Goal: Task Accomplishment & Management: Manage account settings

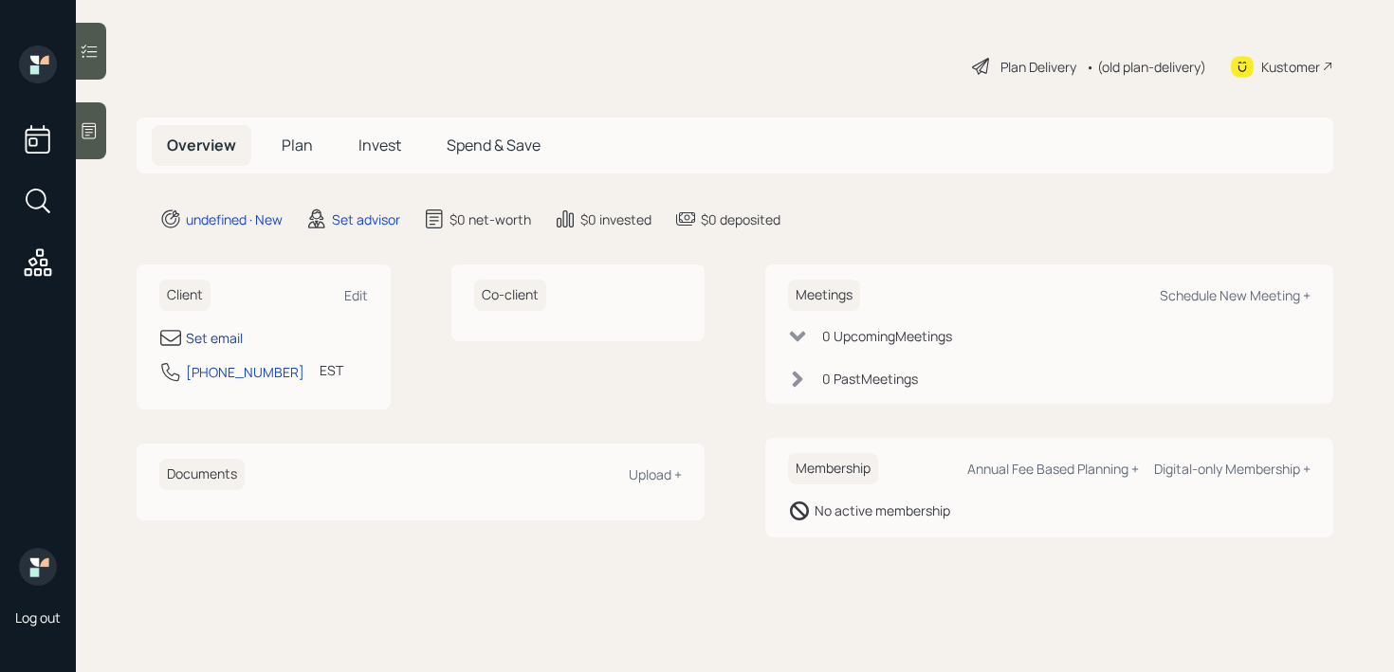
click at [226, 336] on div "Set email" at bounding box center [214, 338] width 57 height 20
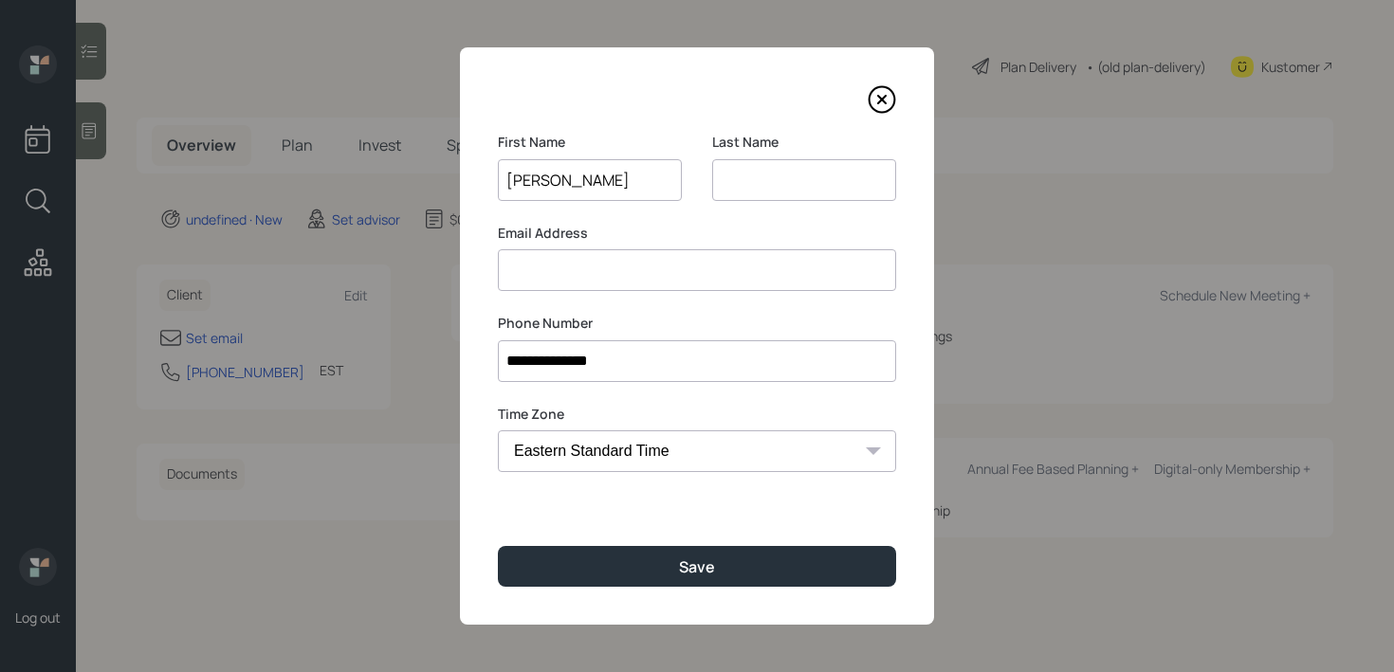
type input "Robert"
click at [775, 174] on input at bounding box center [804, 180] width 184 height 42
paste input "shustack"
click at [727, 181] on input "shustack" at bounding box center [804, 180] width 184 height 42
type input "Shustack"
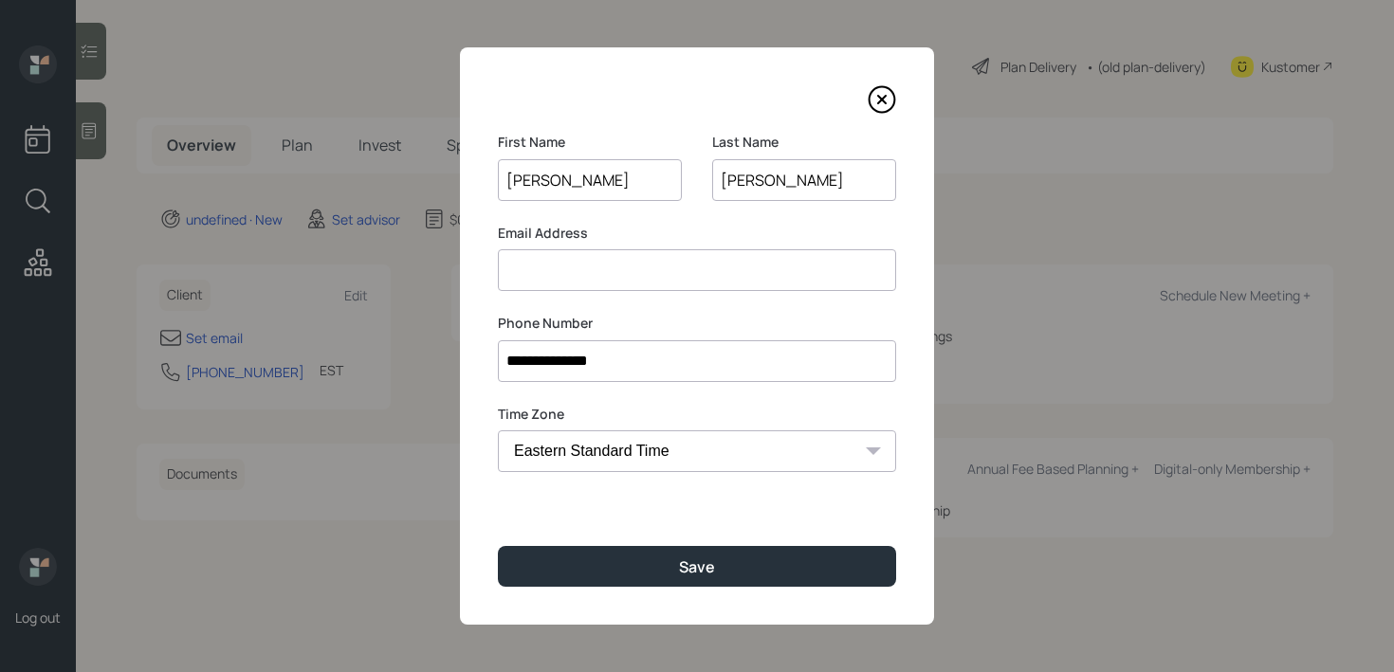
click at [640, 236] on label "Email Address" at bounding box center [697, 233] width 398 height 19
click at [638, 252] on input at bounding box center [697, 270] width 398 height 42
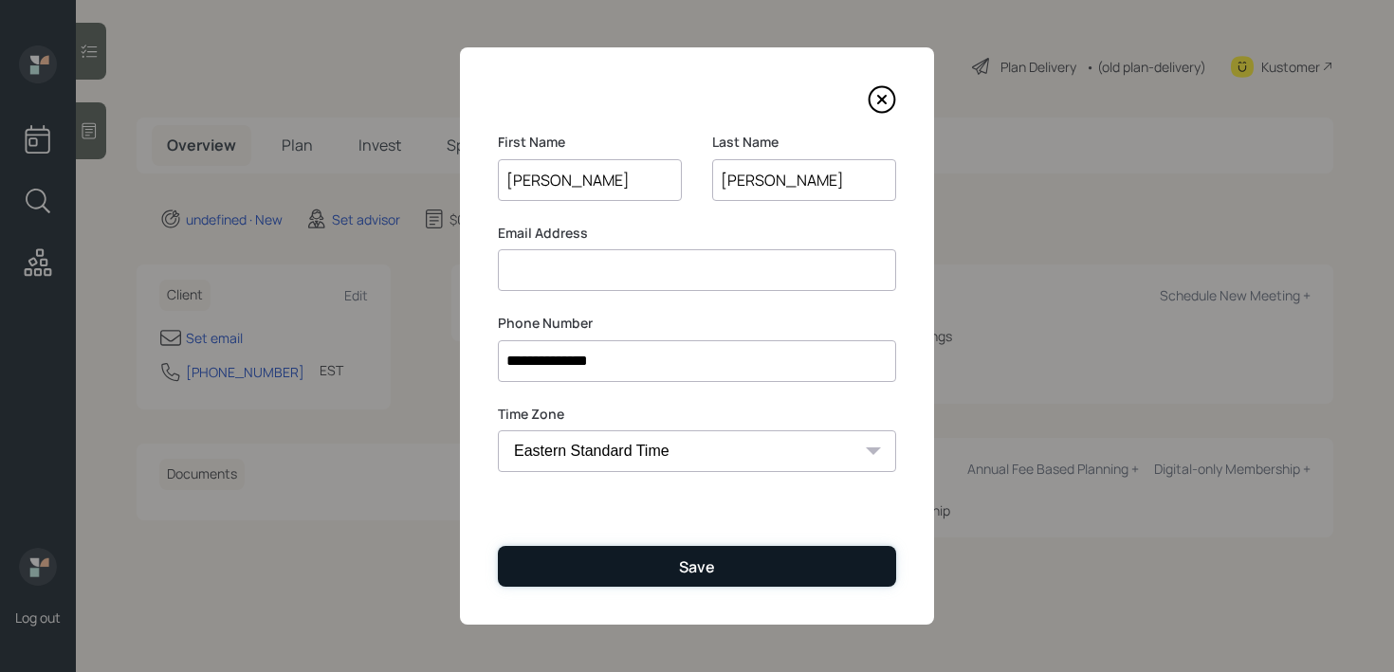
click at [708, 562] on div "Save" at bounding box center [697, 566] width 36 height 21
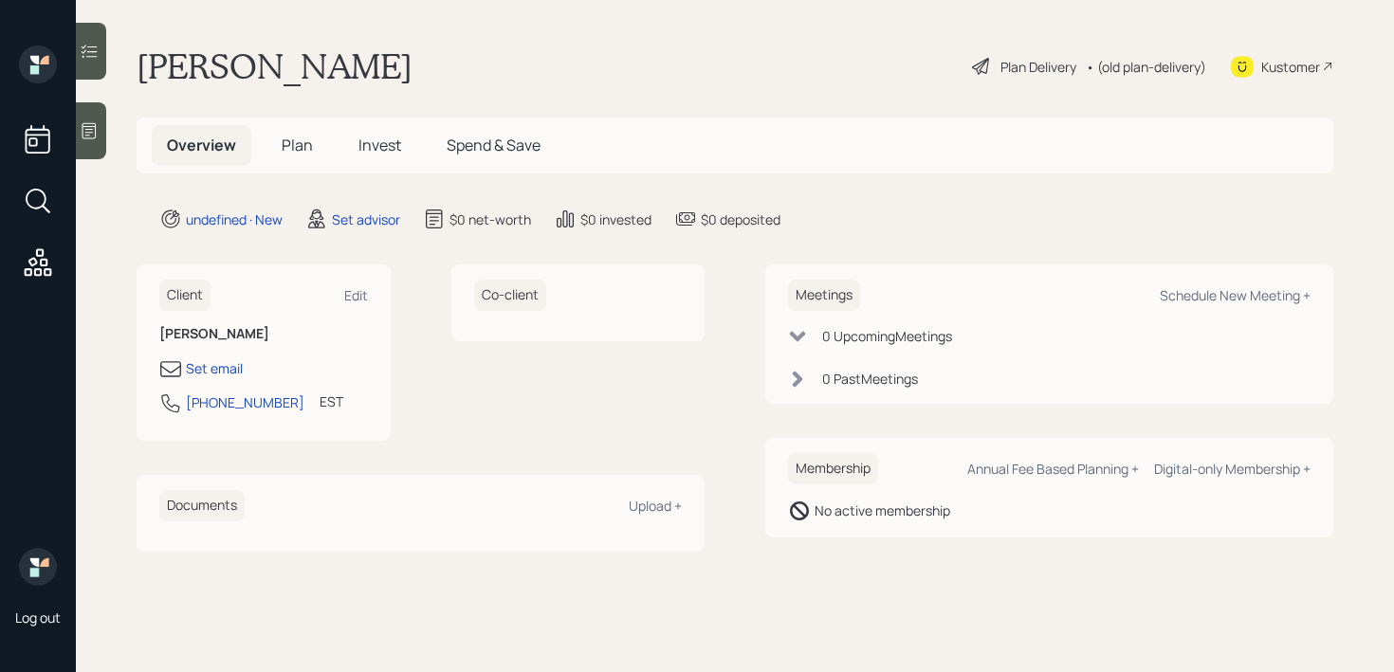
click at [93, 163] on main "Robert Shustack Plan Delivery • (old plan-delivery) Kustomer Overview Plan Inve…" at bounding box center [735, 336] width 1318 height 672
click at [93, 147] on div at bounding box center [91, 130] width 30 height 57
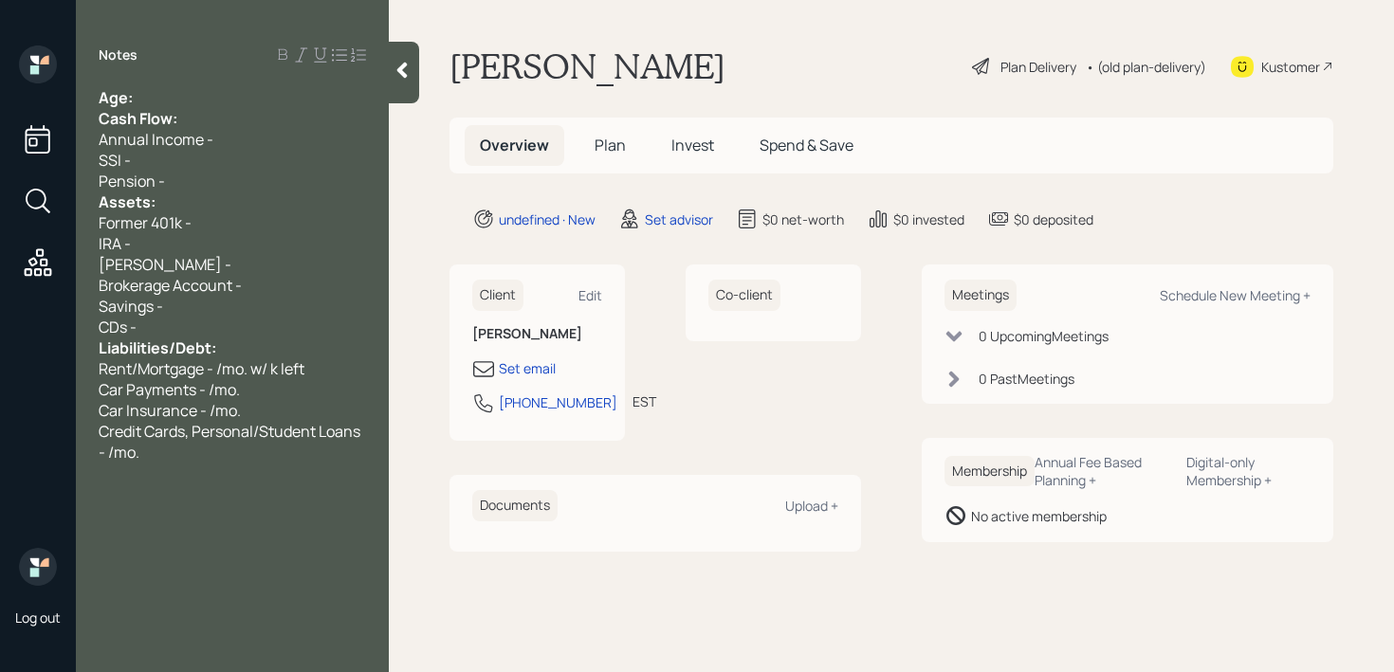
click at [182, 111] on div "Cash Flow:" at bounding box center [232, 118] width 267 height 21
click at [191, 90] on div "Age:" at bounding box center [232, 97] width 267 height 21
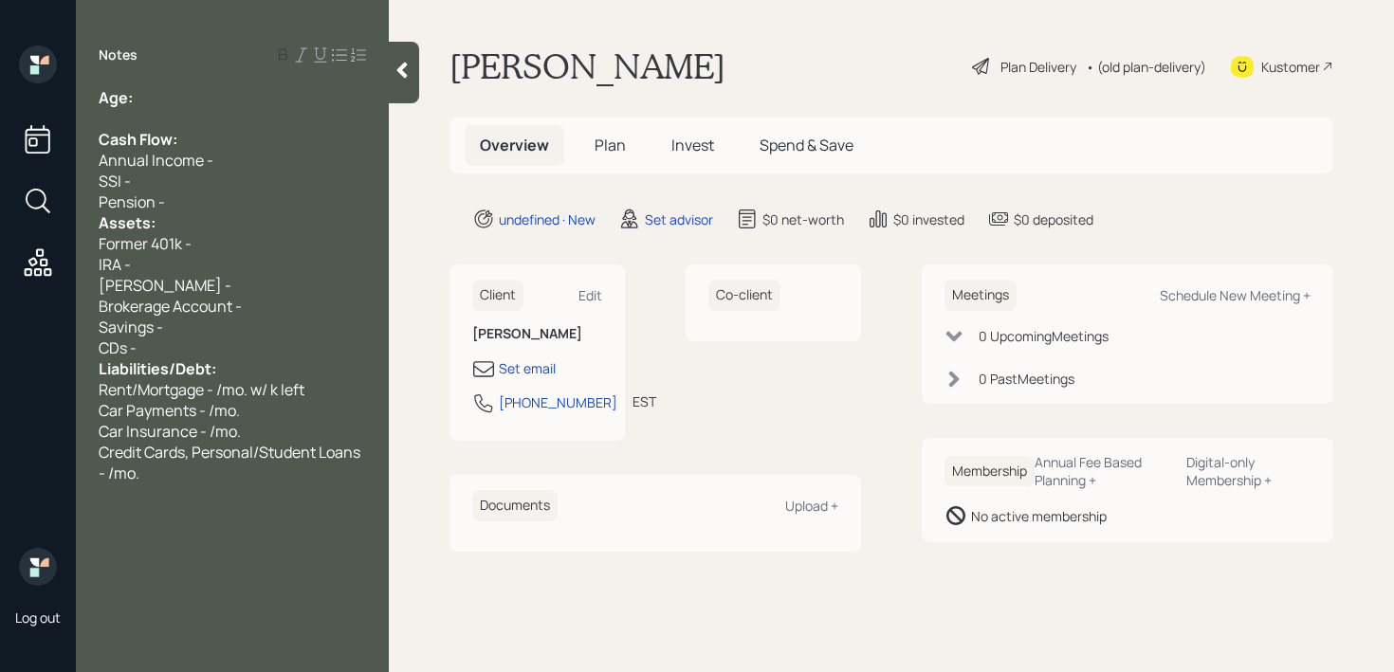
click at [179, 197] on div "Pension -" at bounding box center [232, 201] width 267 height 21
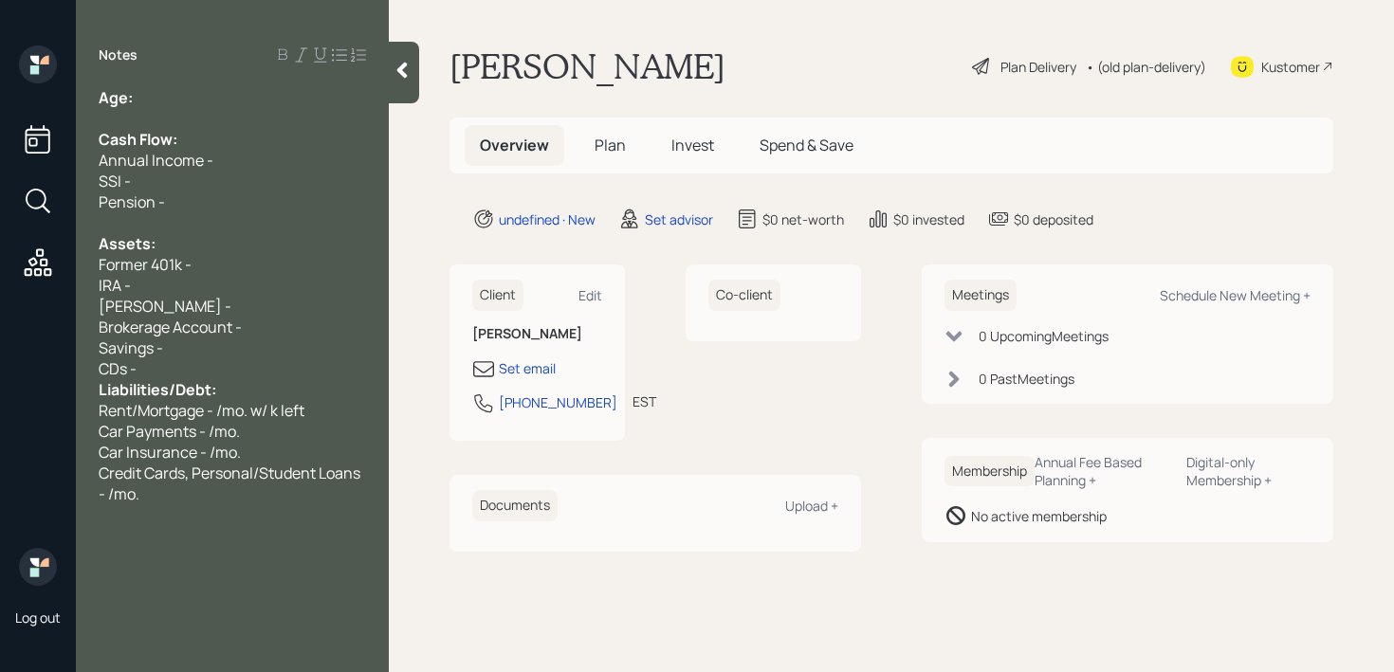
click at [190, 369] on div "CDs -" at bounding box center [232, 368] width 267 height 21
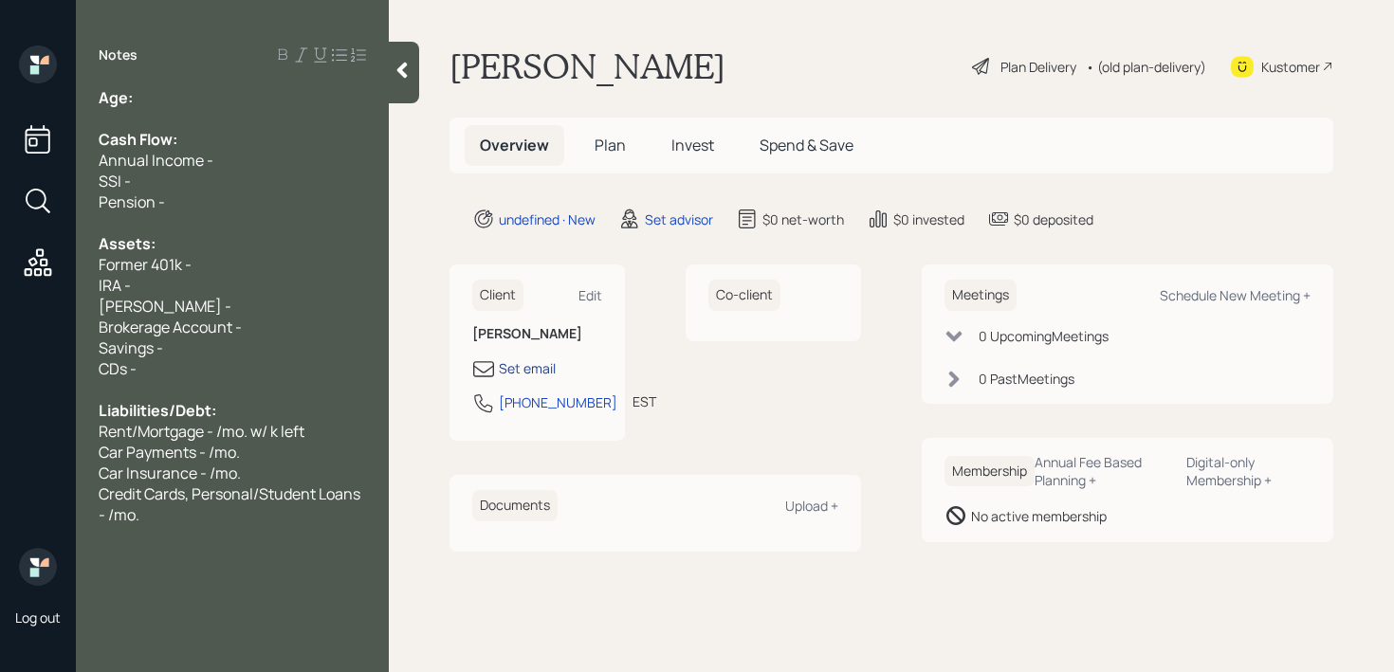
click at [506, 368] on div "Set email" at bounding box center [527, 368] width 57 height 20
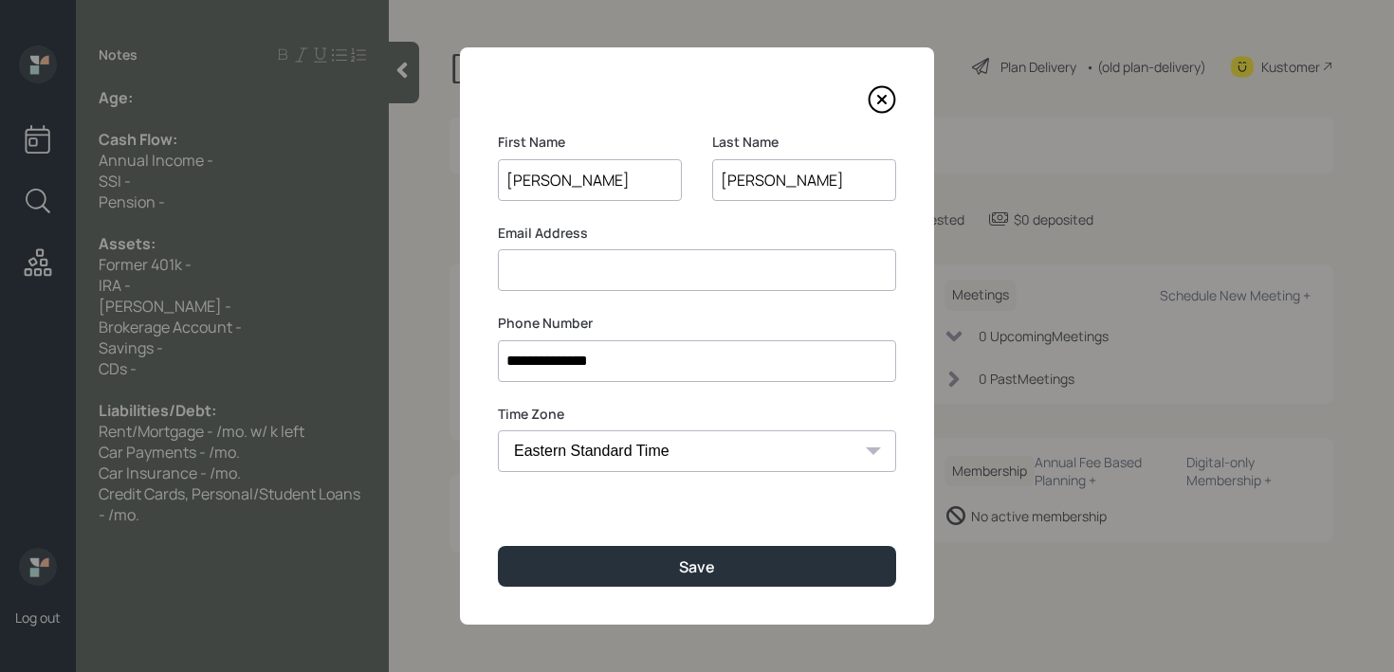
click at [884, 99] on icon at bounding box center [881, 99] width 28 height 28
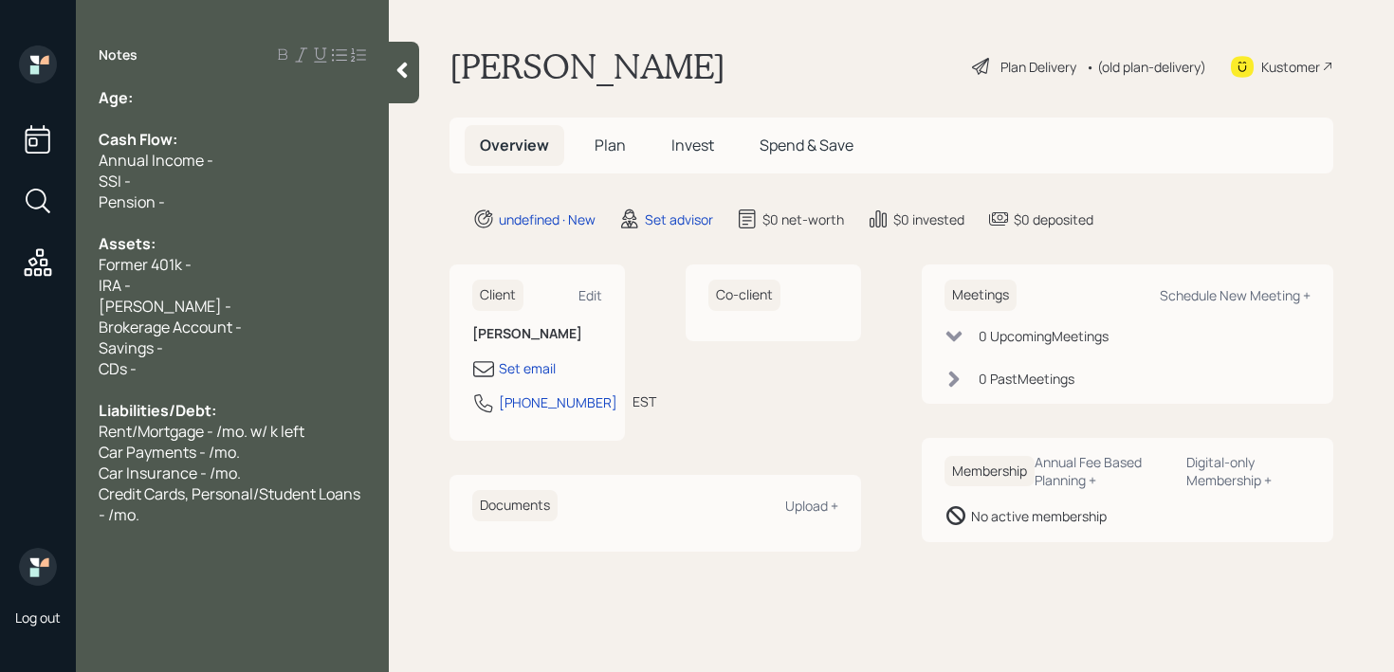
click at [308, 161] on div "Annual Income -" at bounding box center [232, 160] width 267 height 21
click at [310, 87] on div "Age:" at bounding box center [232, 97] width 267 height 21
drag, startPoint x: 203, startPoint y: 100, endPoint x: 137, endPoint y: 102, distance: 65.4
click at [137, 102] on div "Age: 54" at bounding box center [232, 97] width 267 height 21
click at [203, 121] on div at bounding box center [232, 118] width 267 height 21
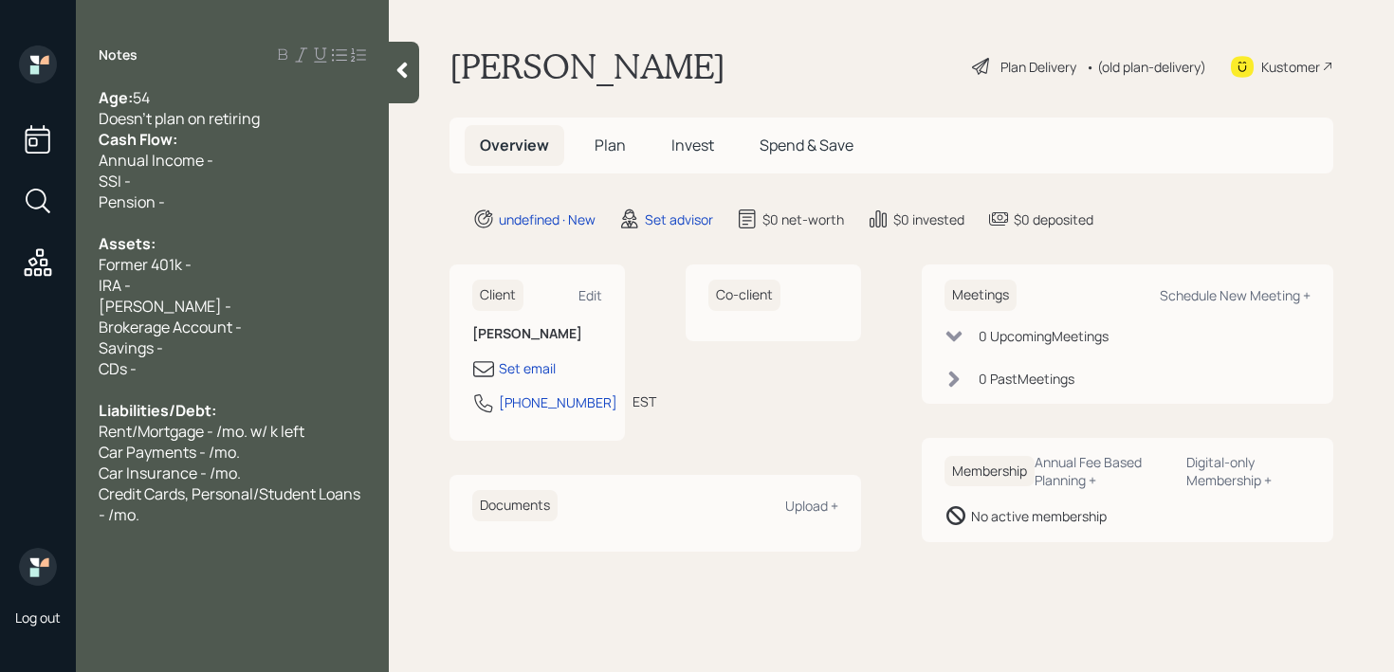
click at [290, 115] on div "Doesn't plan on retiring" at bounding box center [232, 118] width 267 height 21
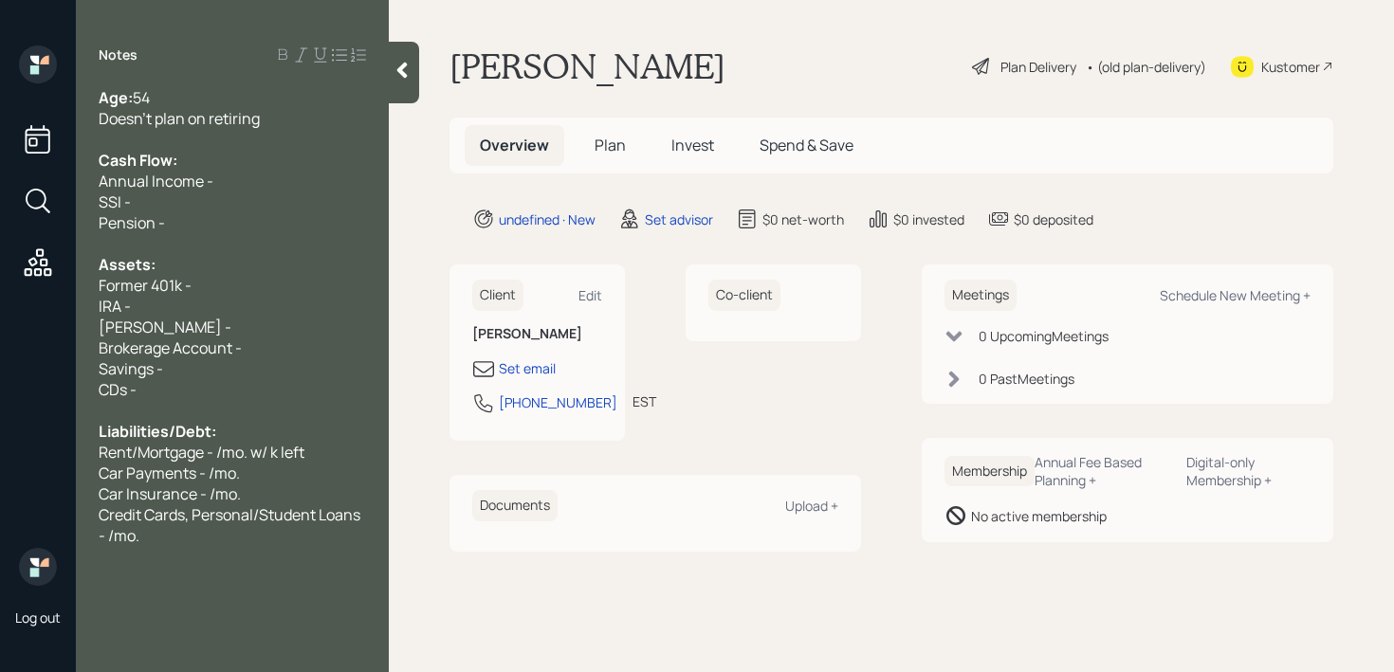
click at [215, 264] on div "Assets:" at bounding box center [232, 264] width 267 height 21
drag, startPoint x: 223, startPoint y: 291, endPoint x: 191, endPoint y: 291, distance: 31.3
click at [191, 291] on div "Former 401k -" at bounding box center [232, 285] width 267 height 21
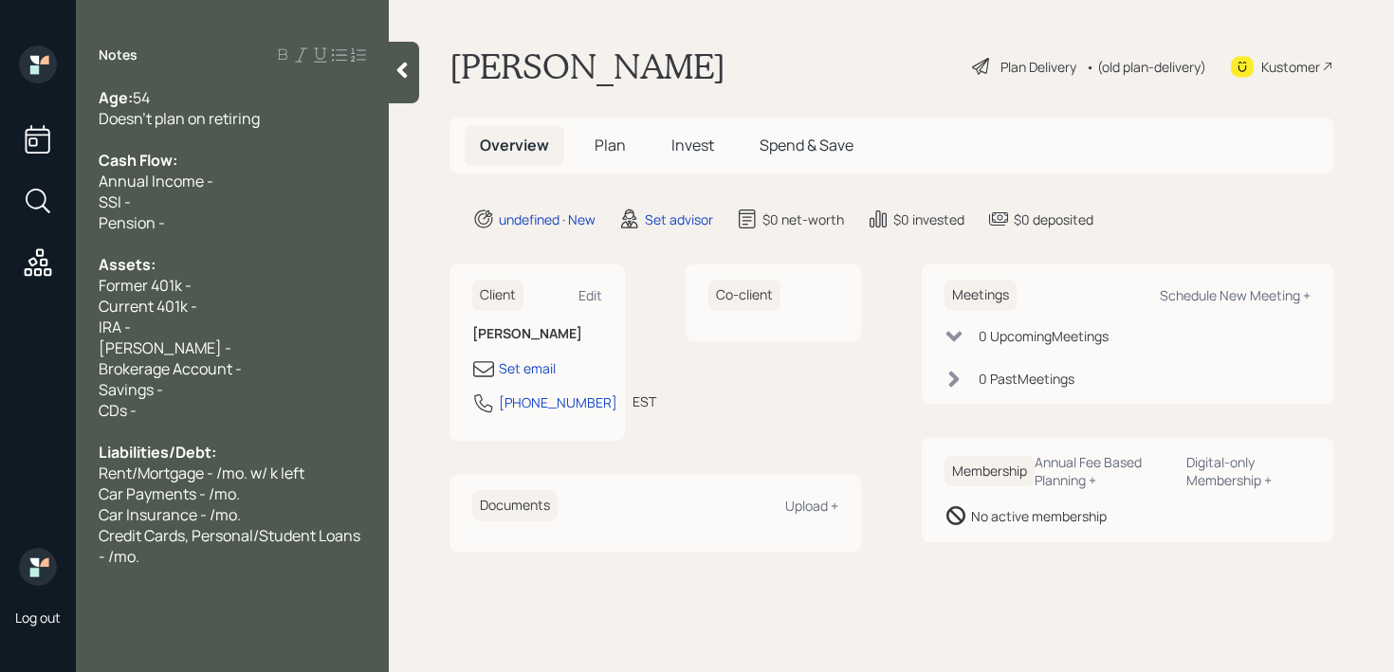
drag, startPoint x: 294, startPoint y: 310, endPoint x: 0, endPoint y: 310, distance: 293.9
click at [0, 310] on div "Log out Notes Age: 54 Doesn't plan on retiring Cash Flow: Annual Income - SSI -…" at bounding box center [697, 336] width 1394 height 672
copy span "Current 401k -"
click at [232, 267] on div "Assets:" at bounding box center [232, 264] width 267 height 21
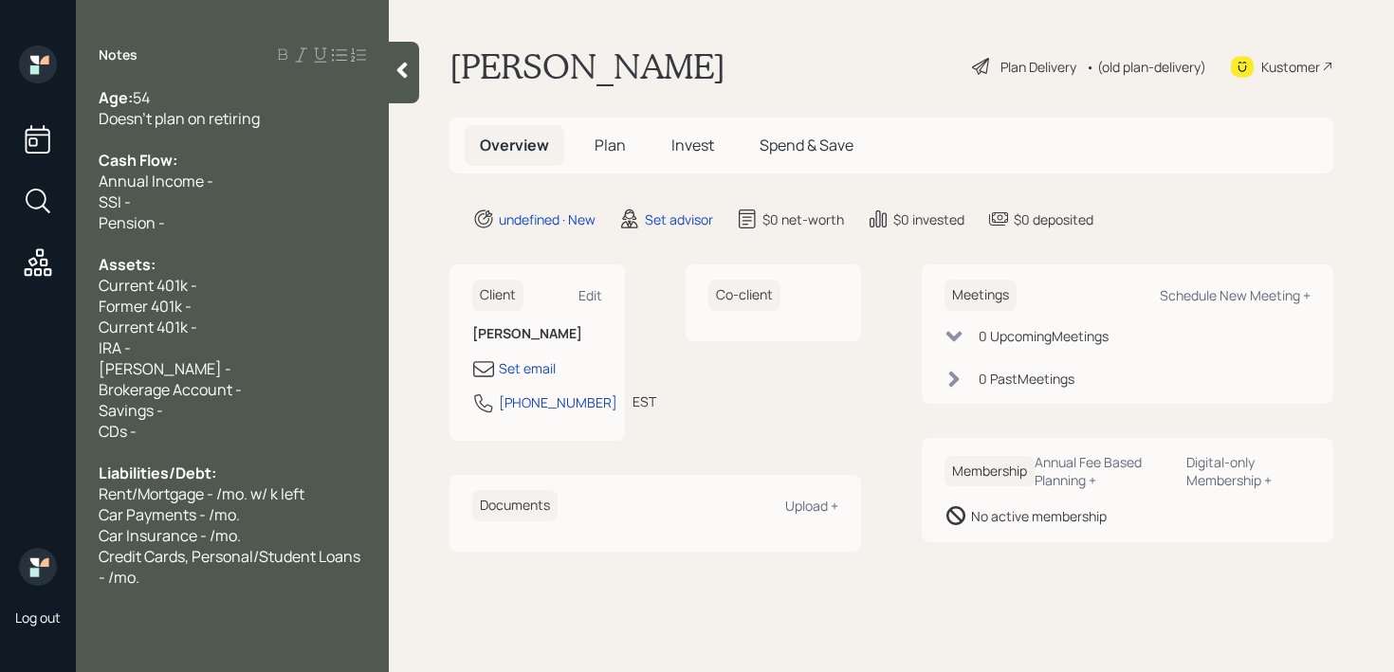
drag, startPoint x: 215, startPoint y: 319, endPoint x: 29, endPoint y: 319, distance: 185.8
click at [29, 319] on div "Log out Notes Age: 54 Doesn't plan on retiring Cash Flow: Annual Income - SSI -…" at bounding box center [697, 336] width 1394 height 672
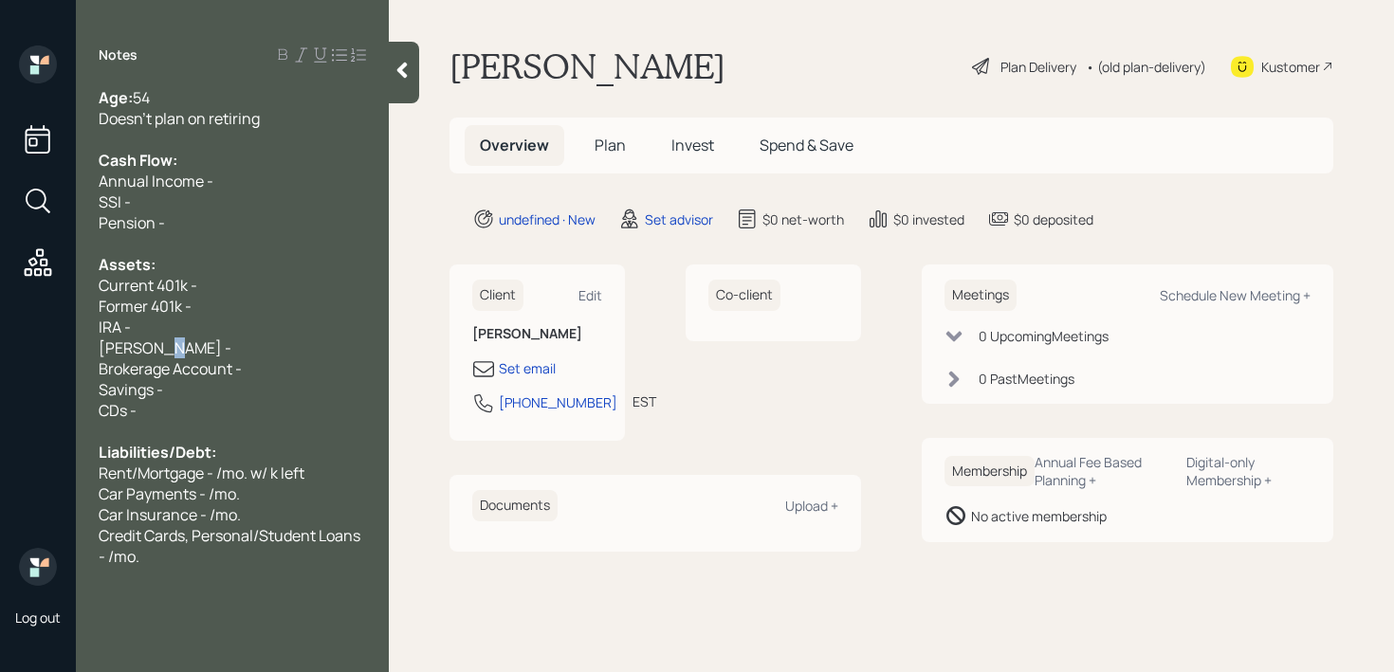
click at [160, 339] on span "Roth IRA -" at bounding box center [165, 347] width 133 height 21
click at [184, 330] on div "IRA -" at bounding box center [232, 327] width 267 height 21
click at [217, 302] on div "Former 401k -" at bounding box center [232, 306] width 267 height 21
click at [212, 319] on div "IRA -" at bounding box center [232, 327] width 267 height 21
click at [237, 301] on div "Former 401k -" at bounding box center [232, 306] width 267 height 21
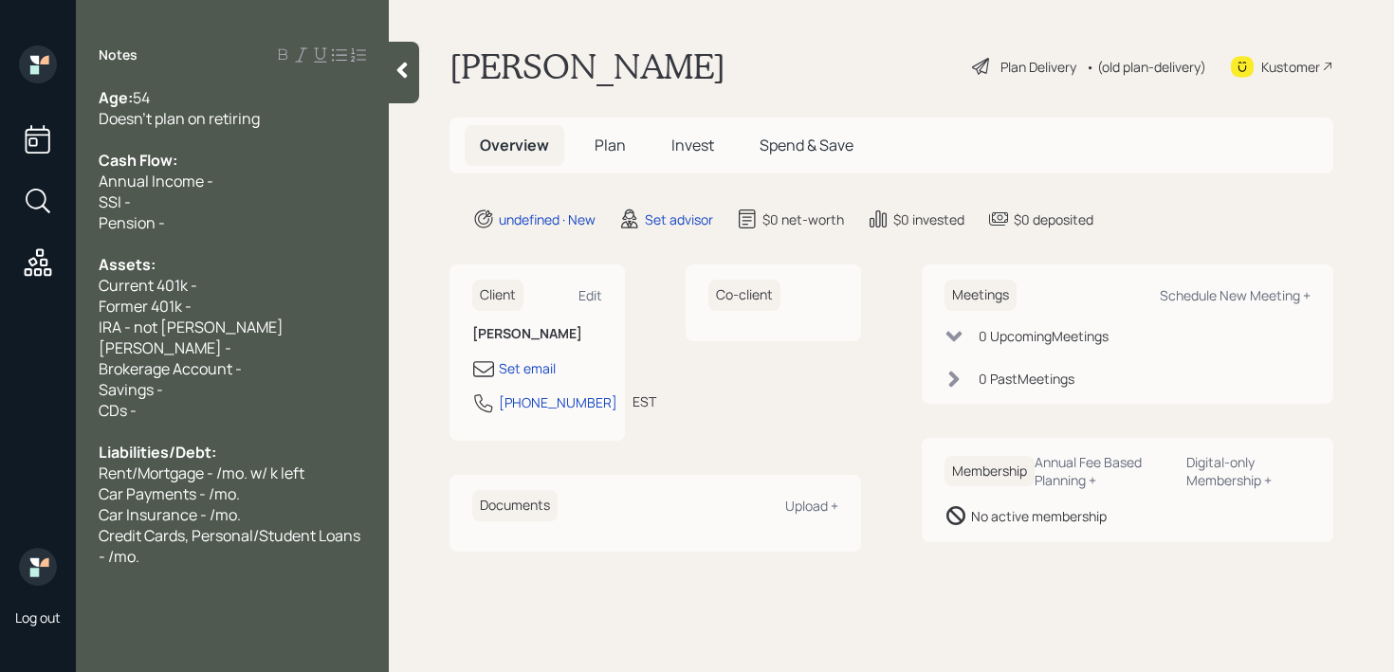
click at [237, 329] on div "IRA - not surek" at bounding box center [232, 327] width 267 height 21
click at [244, 347] on div "Roth IRA -" at bounding box center [232, 347] width 267 height 21
click at [234, 341] on div "Roth IRA - not sure" at bounding box center [232, 347] width 267 height 21
drag, startPoint x: 238, startPoint y: 341, endPoint x: 34, endPoint y: 324, distance: 204.5
click at [34, 324] on div "Log out Notes Age: 54 Doesn't plan on retiring Cash Flow: Annual Income - SSI -…" at bounding box center [697, 336] width 1394 height 672
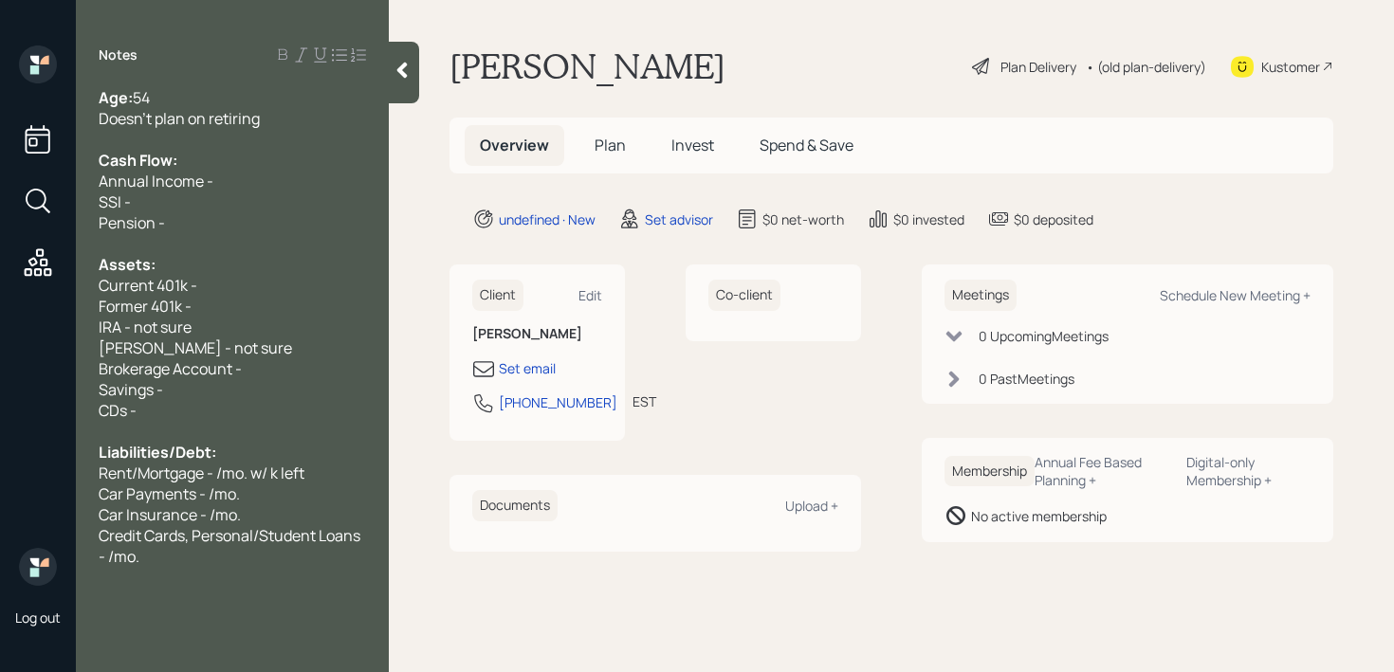
click at [215, 324] on div "IRA - not sure" at bounding box center [232, 327] width 267 height 21
click at [235, 313] on div "Former 401k -" at bounding box center [232, 306] width 267 height 21
drag, startPoint x: 214, startPoint y: 353, endPoint x: 173, endPoint y: 352, distance: 40.8
click at [173, 352] on div "Roth IRA - not sure" at bounding box center [232, 347] width 267 height 21
click at [202, 325] on div "IRA - not sure" at bounding box center [232, 327] width 267 height 21
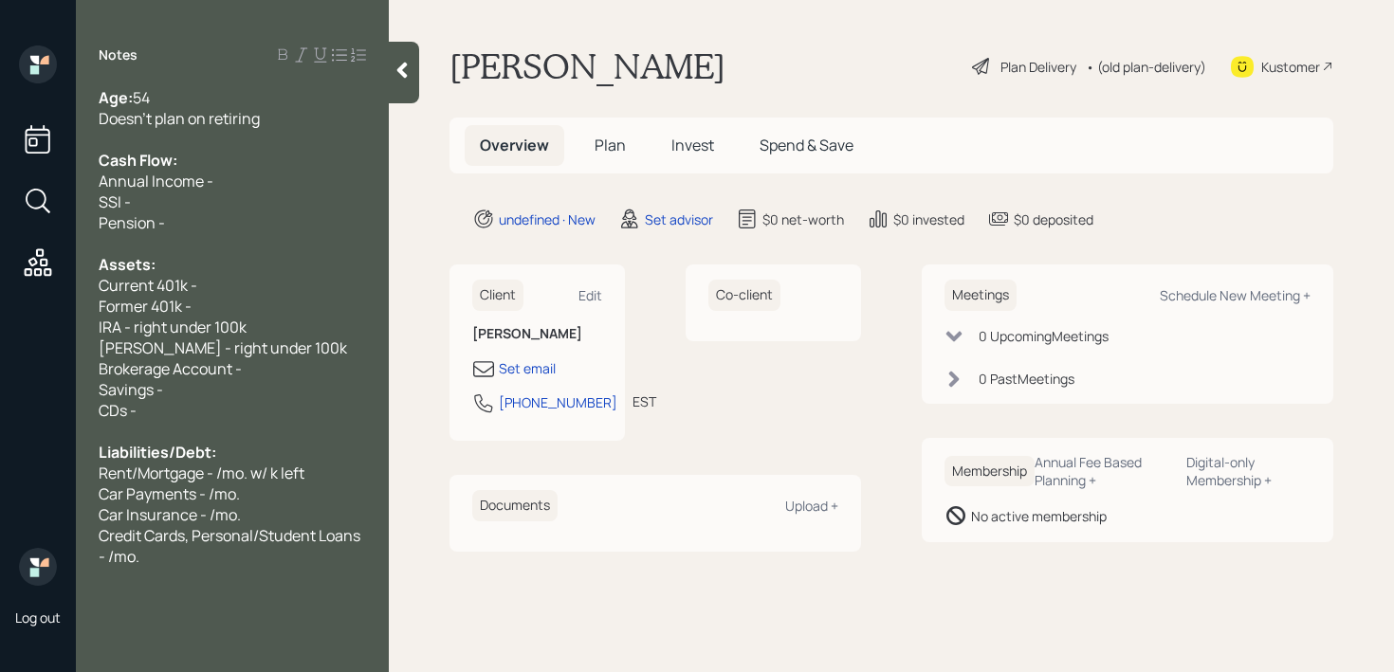
click at [264, 351] on span "Roth IRA - right under 100k" at bounding box center [223, 347] width 248 height 21
click at [281, 307] on div "Former 401k -" at bounding box center [232, 306] width 267 height 21
drag, startPoint x: 281, startPoint y: 307, endPoint x: 210, endPoint y: 307, distance: 71.1
click at [210, 307] on div "Former 401k -" at bounding box center [232, 306] width 267 height 21
click at [226, 296] on div "Former 401k -" at bounding box center [232, 306] width 267 height 21
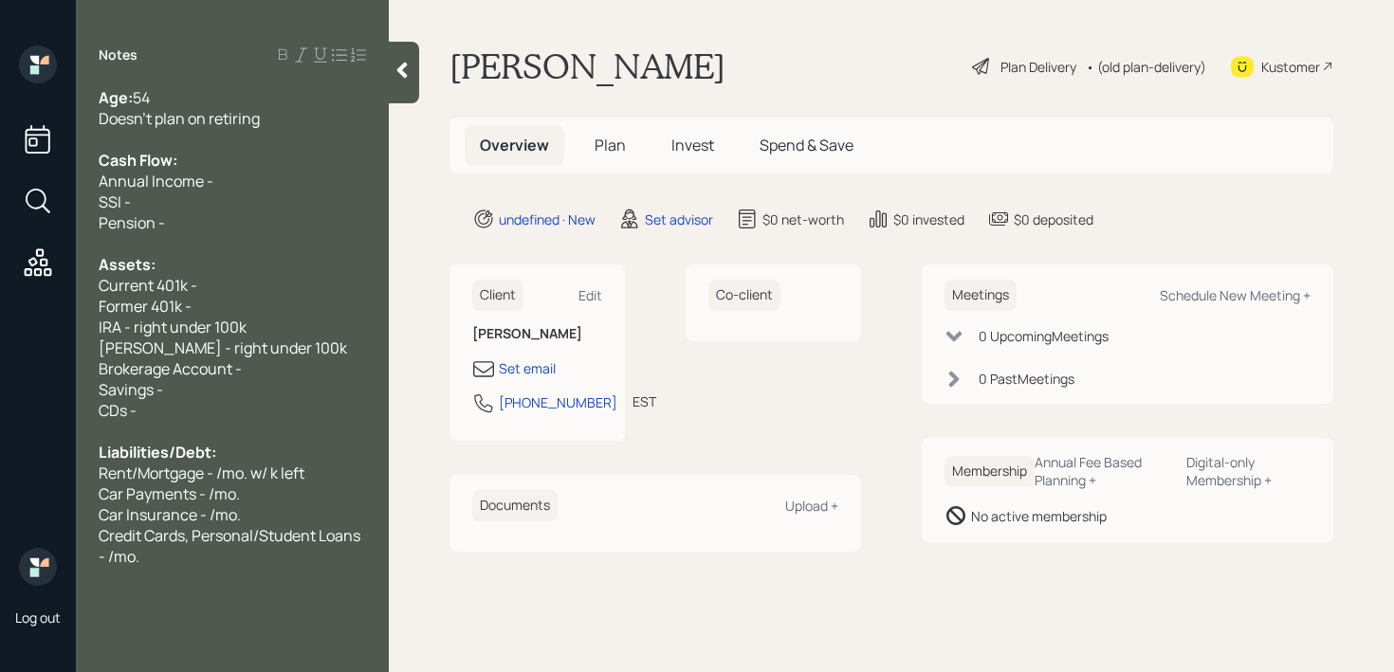
drag, startPoint x: 227, startPoint y: 303, endPoint x: 103, endPoint y: 301, distance: 123.3
click at [103, 301] on div "Former 401k -" at bounding box center [232, 306] width 267 height 21
click at [246, 296] on div "Former 401k -" at bounding box center [232, 306] width 267 height 21
click at [263, 288] on div "Current 401k -" at bounding box center [232, 285] width 267 height 21
drag, startPoint x: 234, startPoint y: 316, endPoint x: 35, endPoint y: 316, distance: 199.1
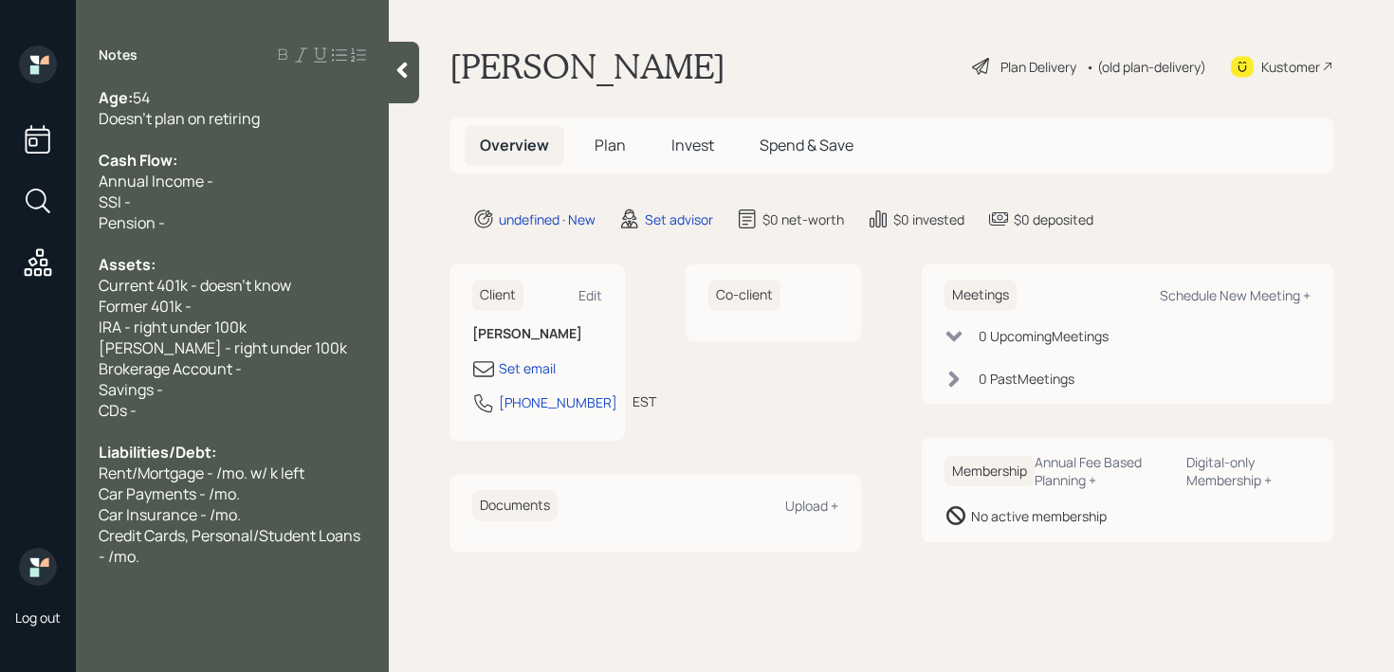
click at [35, 316] on div "Log out Notes Age: 54 Doesn't plan on retiring Cash Flow: Annual Income - SSI -…" at bounding box center [697, 336] width 1394 height 672
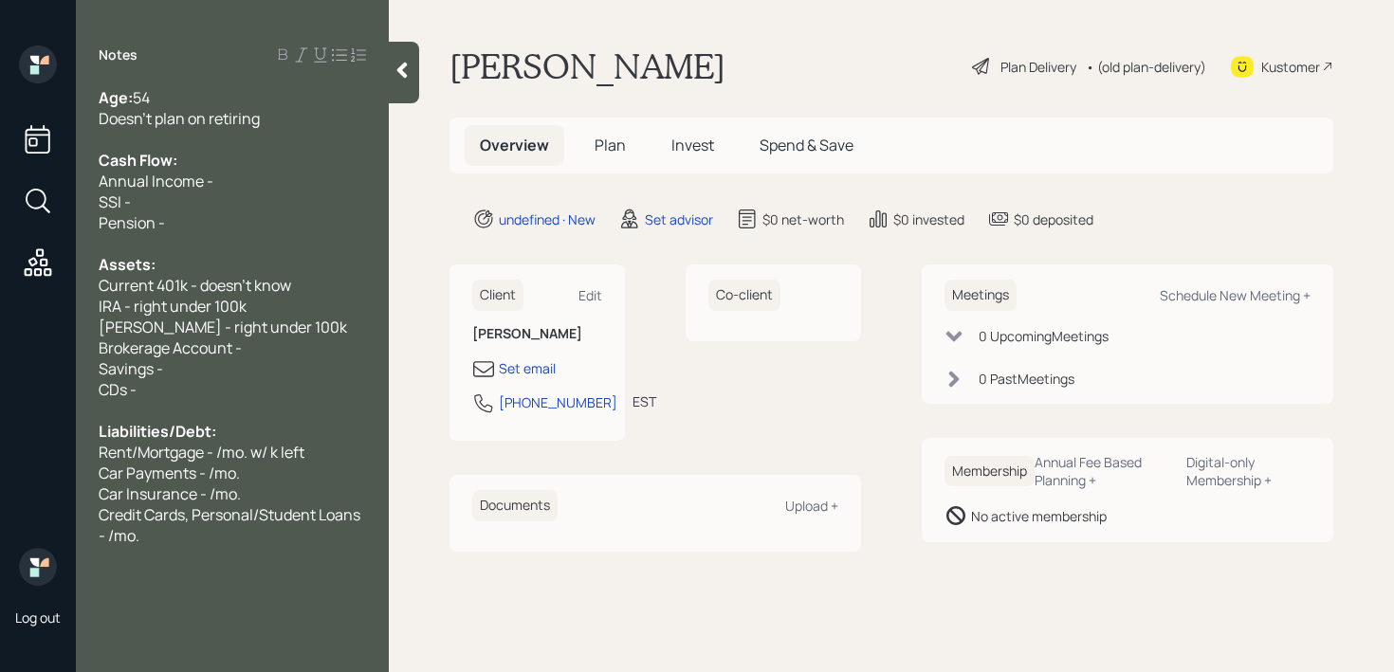
click at [258, 337] on div "Brokerage Account -" at bounding box center [232, 347] width 267 height 21
click at [257, 364] on div "Savings -" at bounding box center [232, 368] width 267 height 21
drag, startPoint x: 307, startPoint y: 365, endPoint x: 7, endPoint y: 365, distance: 300.5
click at [7, 365] on div "Log out Notes Age: 54 Doesn't plan on retiring Cash Flow: Annual Income - SSI -…" at bounding box center [697, 336] width 1394 height 672
click at [359, 337] on div "Brokerage Account -" at bounding box center [232, 347] width 267 height 21
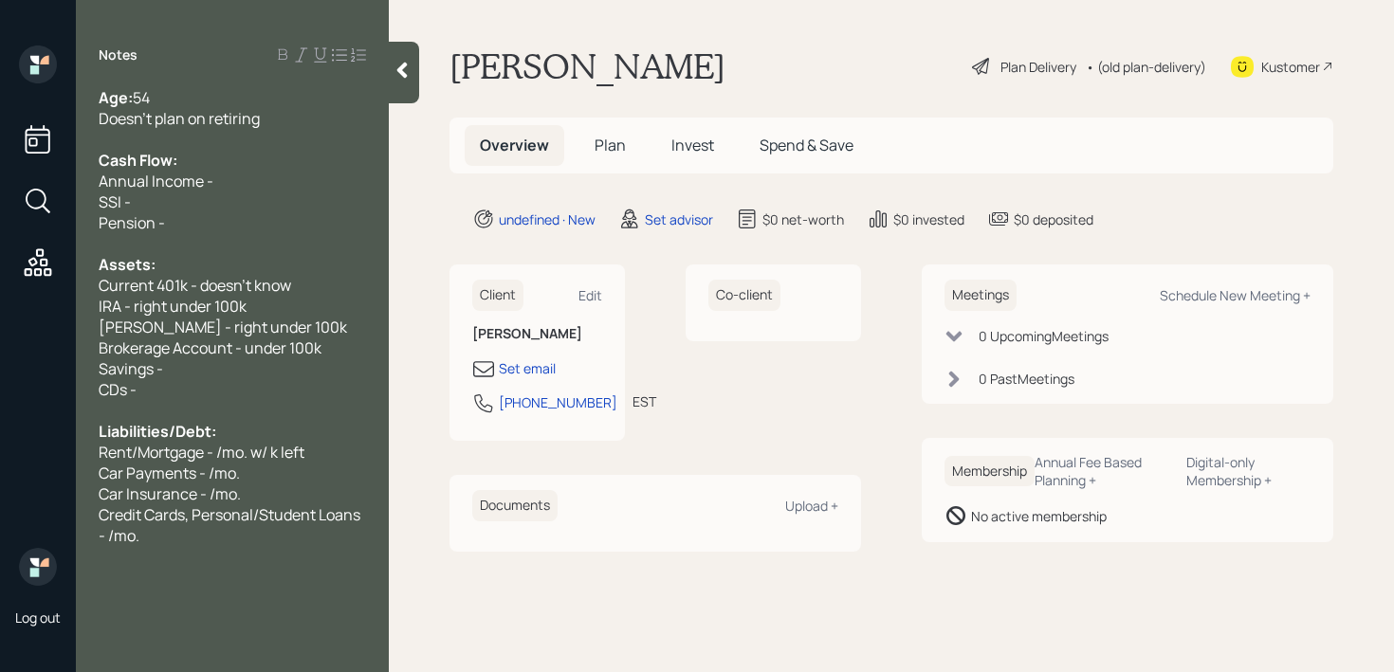
click at [219, 361] on div "Savings -" at bounding box center [232, 368] width 267 height 21
drag, startPoint x: 225, startPoint y: 367, endPoint x: 69, endPoint y: 367, distance: 155.5
click at [69, 367] on div "Log out Notes Age: 54 Doesn't plan on retiring Cash Flow: Annual Income - SSI -…" at bounding box center [697, 336] width 1394 height 672
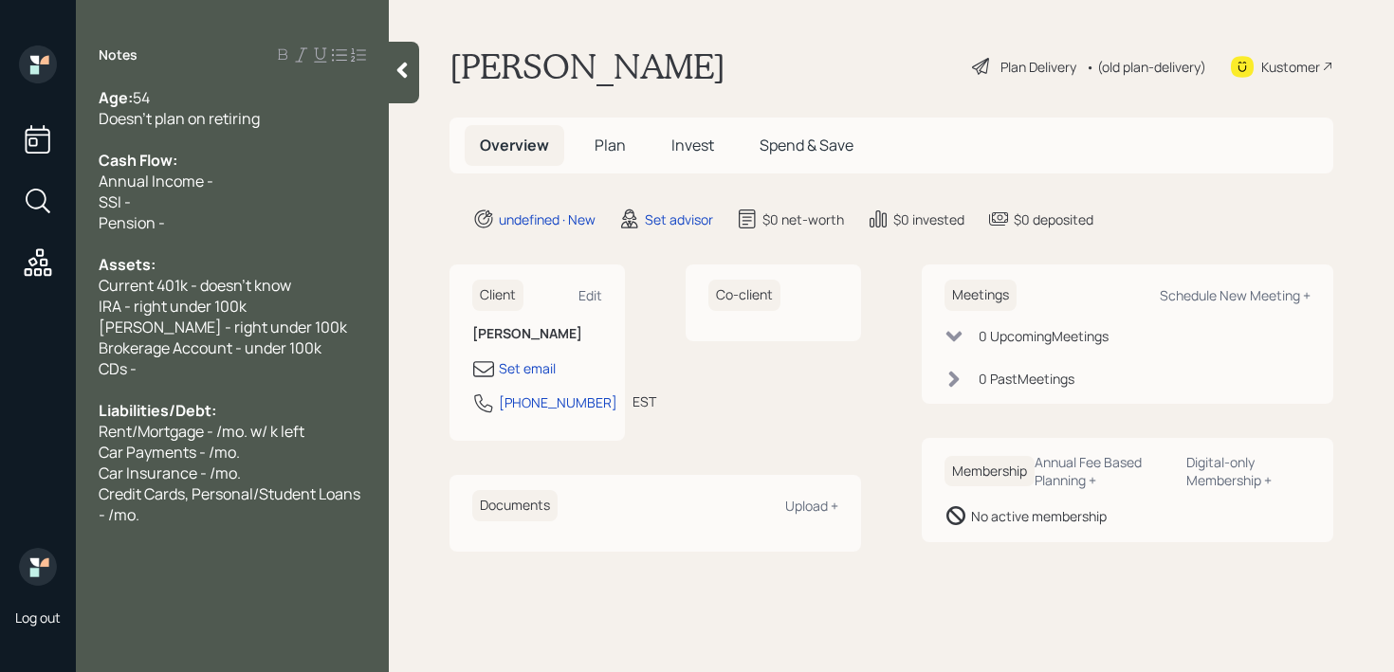
click at [162, 442] on span "Car Payments - /mo." at bounding box center [169, 452] width 141 height 21
click at [193, 456] on span "Car Payments - /mo." at bounding box center [169, 452] width 141 height 21
click at [193, 492] on span "Credit Cards, Personal/Student Loans - /mo." at bounding box center [231, 504] width 264 height 42
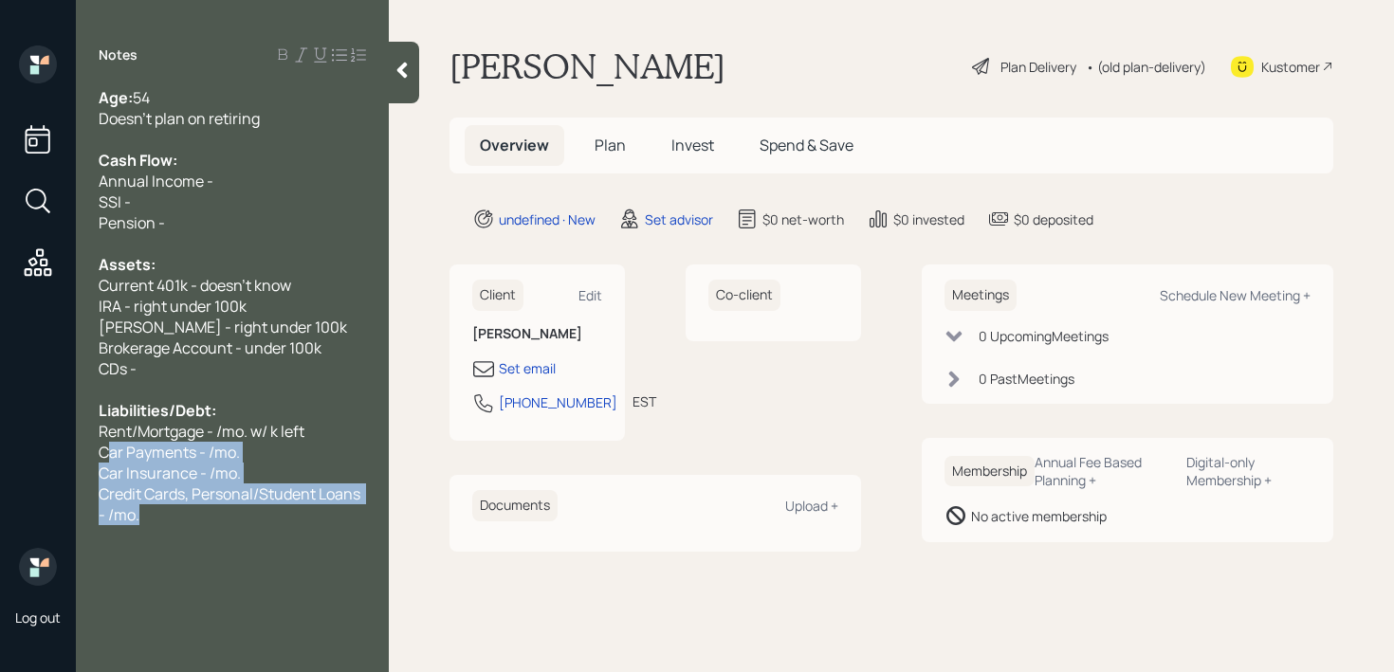
drag, startPoint x: 193, startPoint y: 519, endPoint x: 111, endPoint y: 455, distance: 104.1
click at [111, 457] on div "Age: 54 Doesn't plan on retiring Cash Flow: Annual Income - SSI - Pension - Ass…" at bounding box center [232, 306] width 267 height 438
click at [142, 520] on div "Credit Cards, Personal/Student Loans - /mo." at bounding box center [232, 504] width 267 height 42
drag, startPoint x: 165, startPoint y: 520, endPoint x: 82, endPoint y: 437, distance: 118.0
click at [82, 437] on div "Age: 54 Doesn't plan on retiring Cash Flow: Annual Income - SSI - Pension - Ass…" at bounding box center [232, 306] width 313 height 438
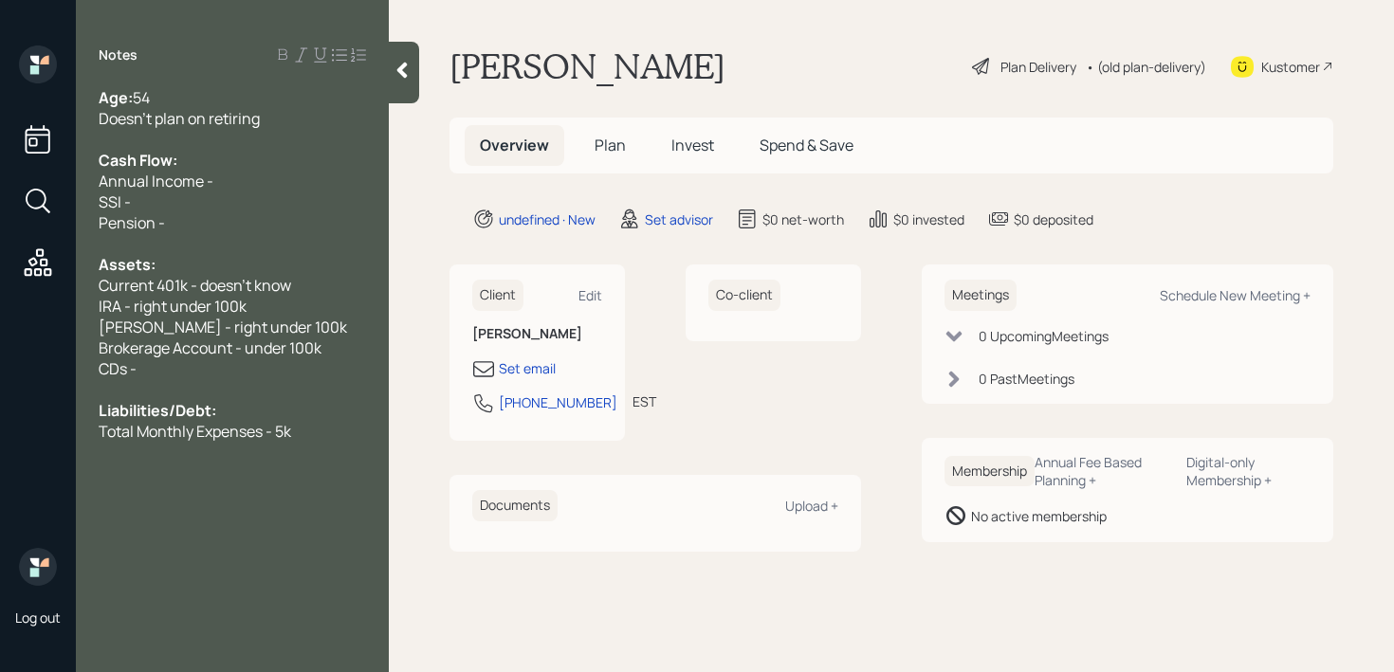
click at [127, 199] on span "SSI -" at bounding box center [115, 201] width 32 height 21
drag, startPoint x: 190, startPoint y: 210, endPoint x: 81, endPoint y: 210, distance: 109.0
click at [81, 210] on div "Age: 54 Doesn't plan on retiring Cash Flow: Annual Income - SSI - Pension - Ass…" at bounding box center [232, 264] width 313 height 355
click at [129, 211] on span "SSI -" at bounding box center [115, 201] width 32 height 21
click at [158, 211] on div "SSI -" at bounding box center [232, 201] width 267 height 21
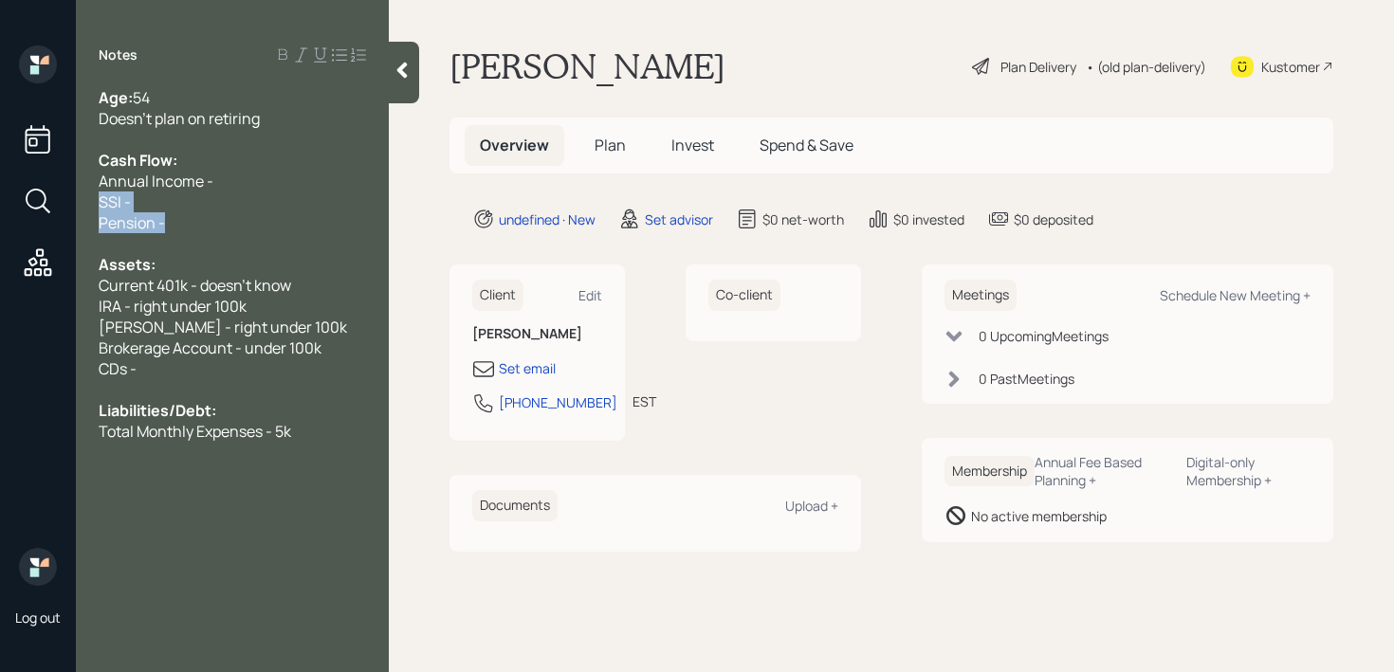
drag, startPoint x: 167, startPoint y: 221, endPoint x: 84, endPoint y: 204, distance: 84.2
click at [84, 204] on div "Age: 54 Doesn't plan on retiring Cash Flow: Annual Income - SSI - Pension - Ass…" at bounding box center [232, 264] width 313 height 355
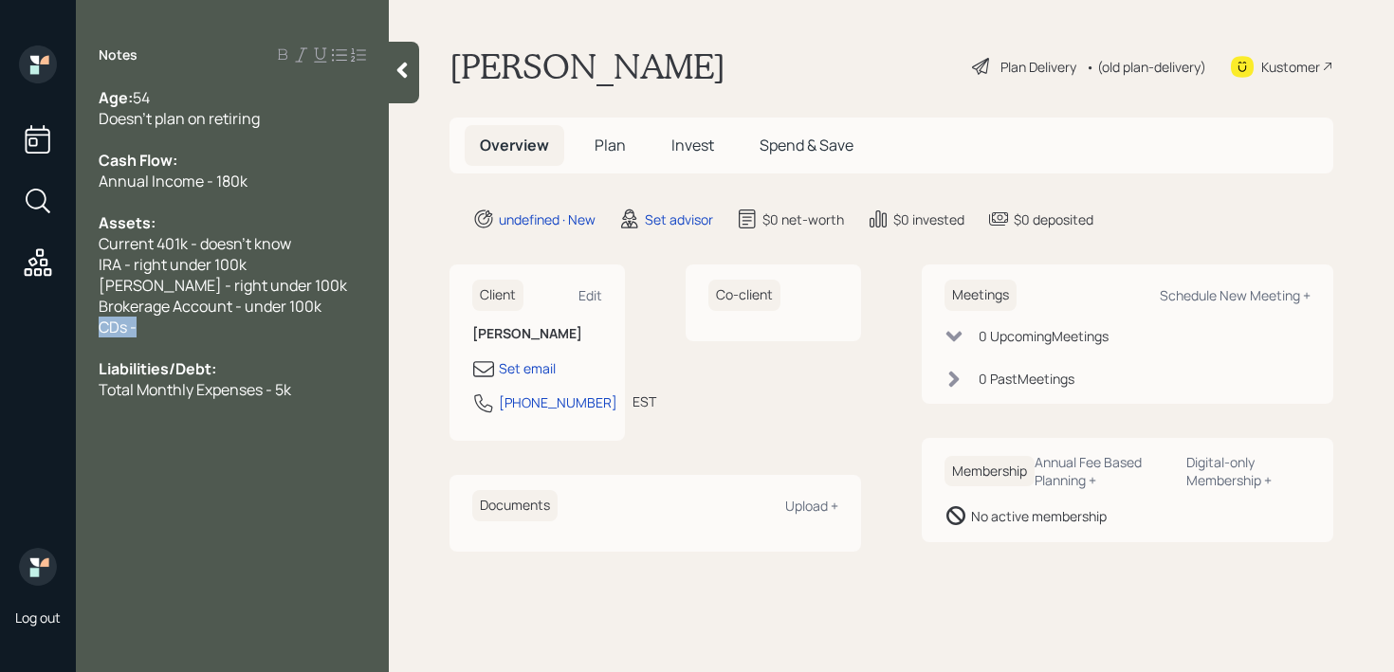
drag, startPoint x: 237, startPoint y: 332, endPoint x: 0, endPoint y: 325, distance: 237.1
click at [0, 325] on div "Log out Notes Age: 54 Doesn't plan on retiring Cash Flow: Annual Income - 180k …" at bounding box center [697, 336] width 1394 height 672
click at [405, 69] on icon at bounding box center [401, 70] width 19 height 19
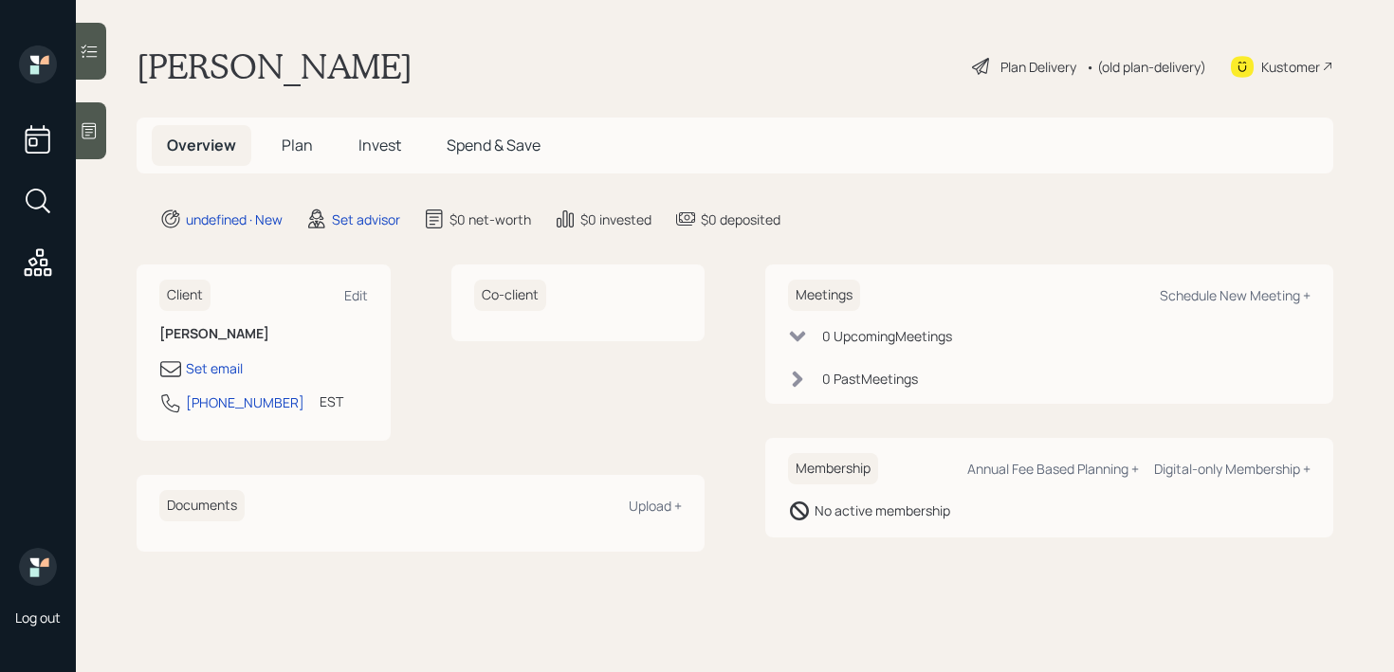
click at [228, 386] on div "Set email 305-608-6900 EST Currently 4:23 PM" at bounding box center [263, 391] width 209 height 68
click at [224, 362] on div "Set email" at bounding box center [214, 368] width 57 height 20
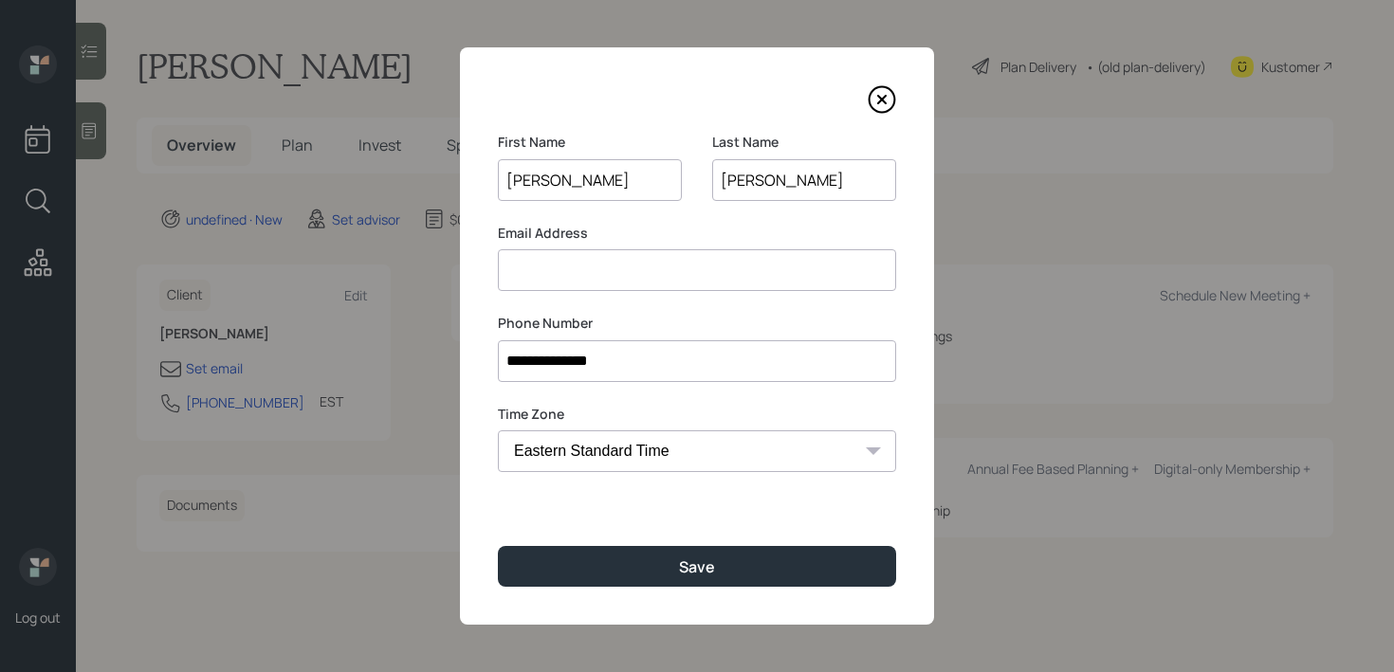
click at [670, 247] on div "Email Address" at bounding box center [697, 258] width 398 height 68
click at [658, 273] on input at bounding box center [697, 270] width 398 height 42
click at [644, 271] on input at bounding box center [697, 270] width 398 height 42
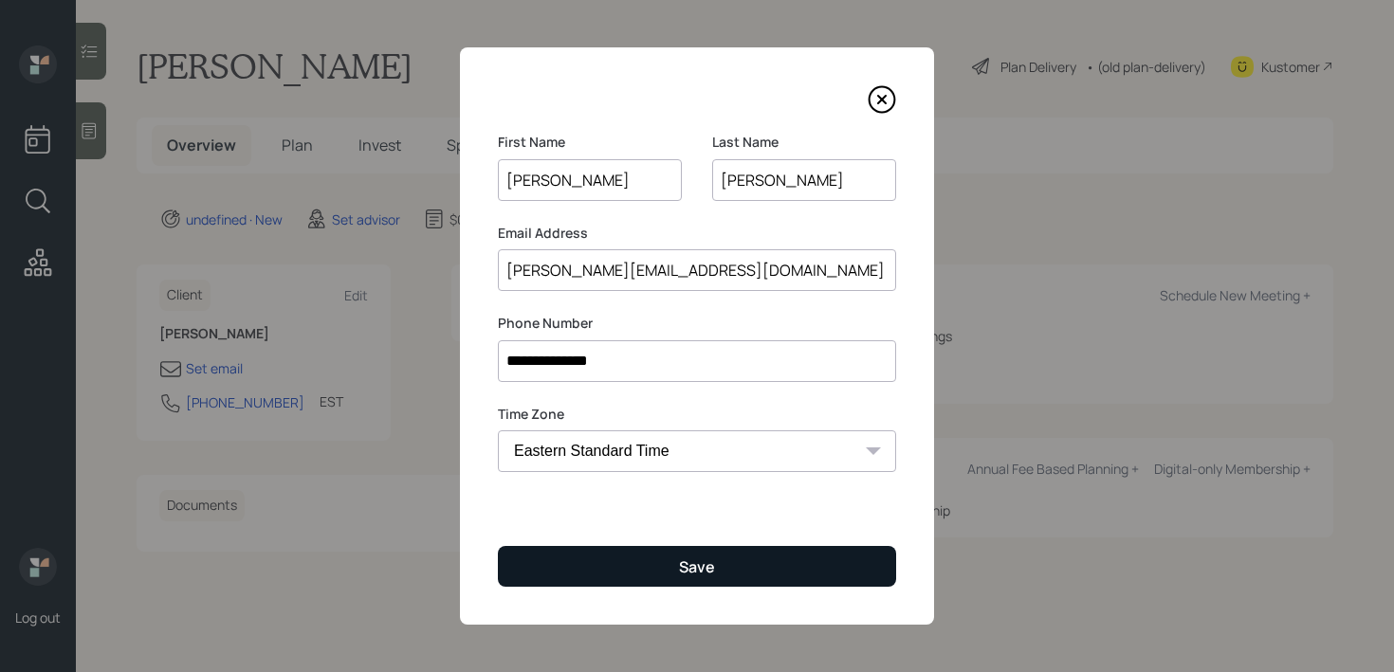
type input "shustack@gmail.com"
click at [724, 572] on button "Save" at bounding box center [697, 566] width 398 height 41
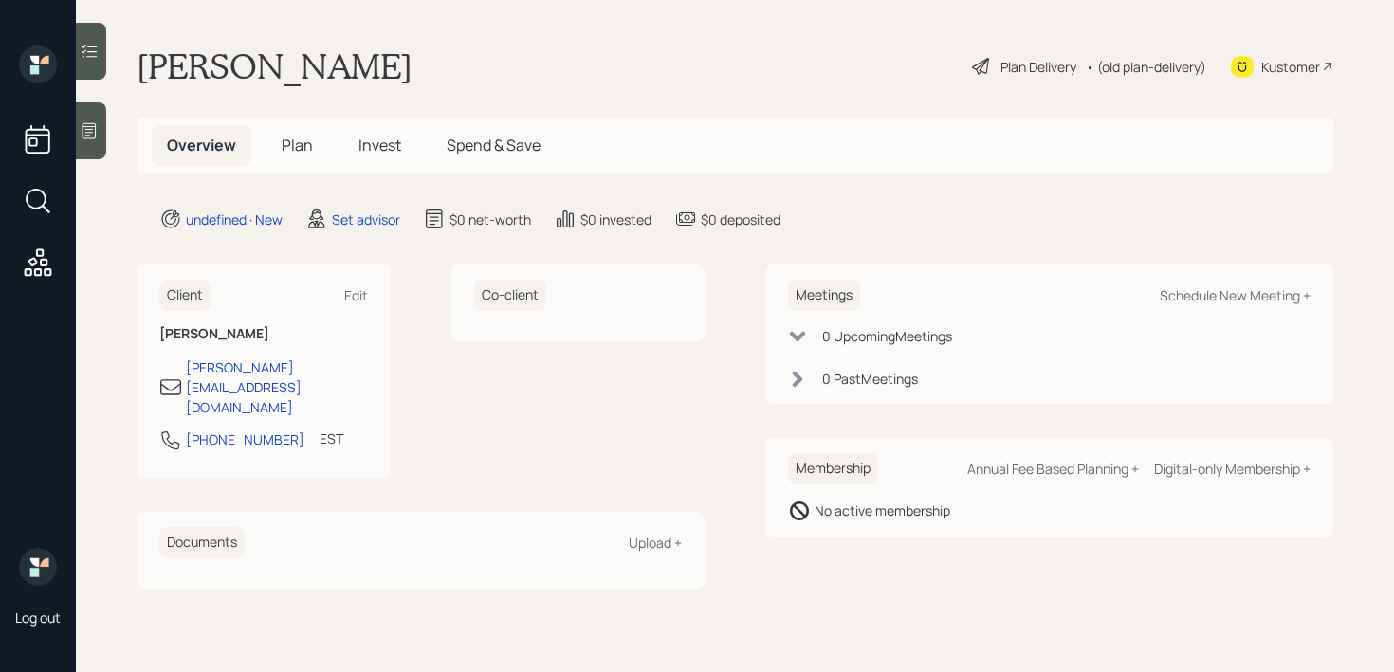
click at [100, 138] on div at bounding box center [91, 130] width 30 height 57
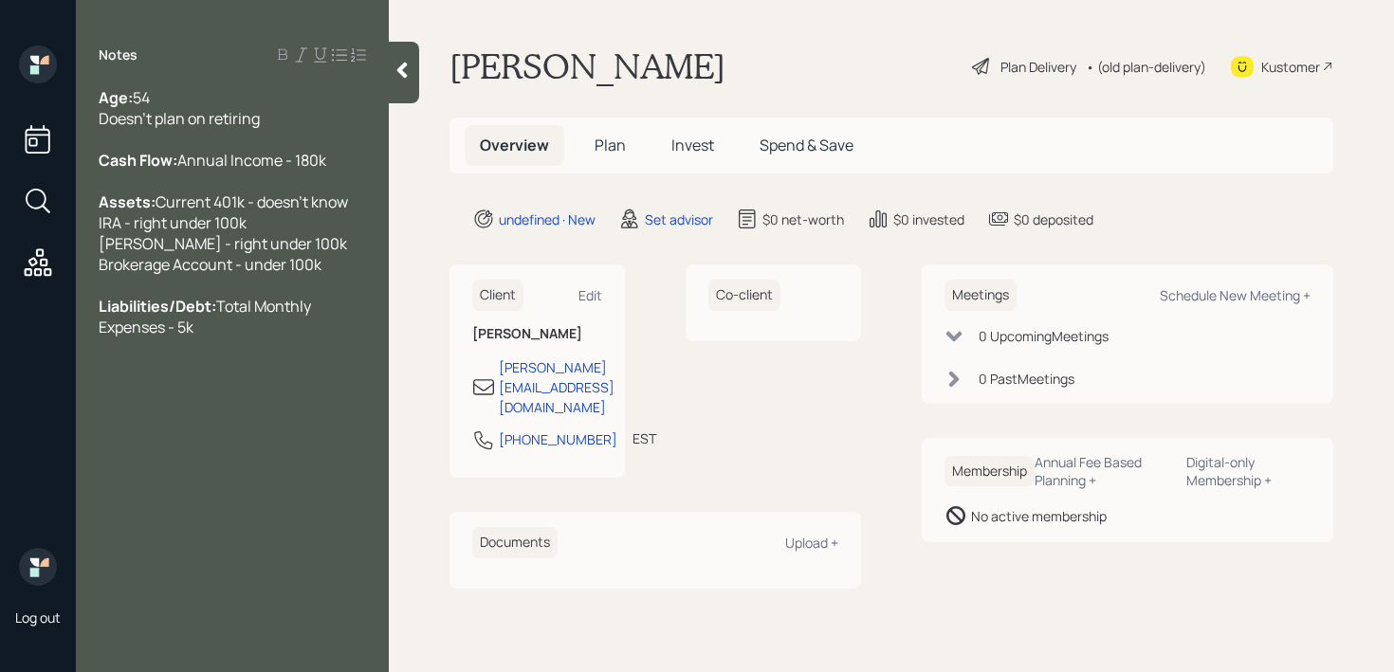
click at [1278, 59] on div "Kustomer" at bounding box center [1290, 67] width 59 height 20
